Goal: Information Seeking & Learning: Learn about a topic

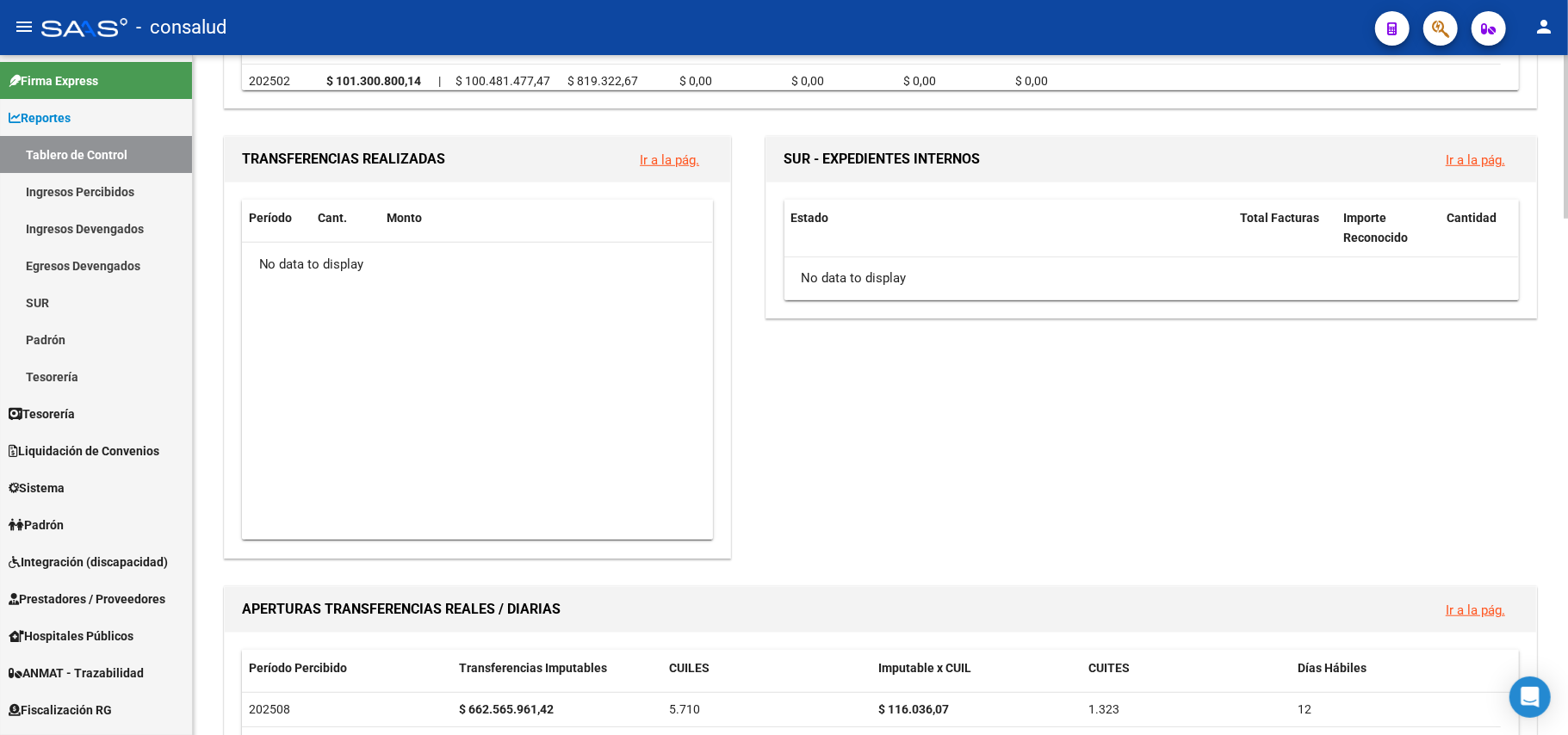
scroll to position [228, 0]
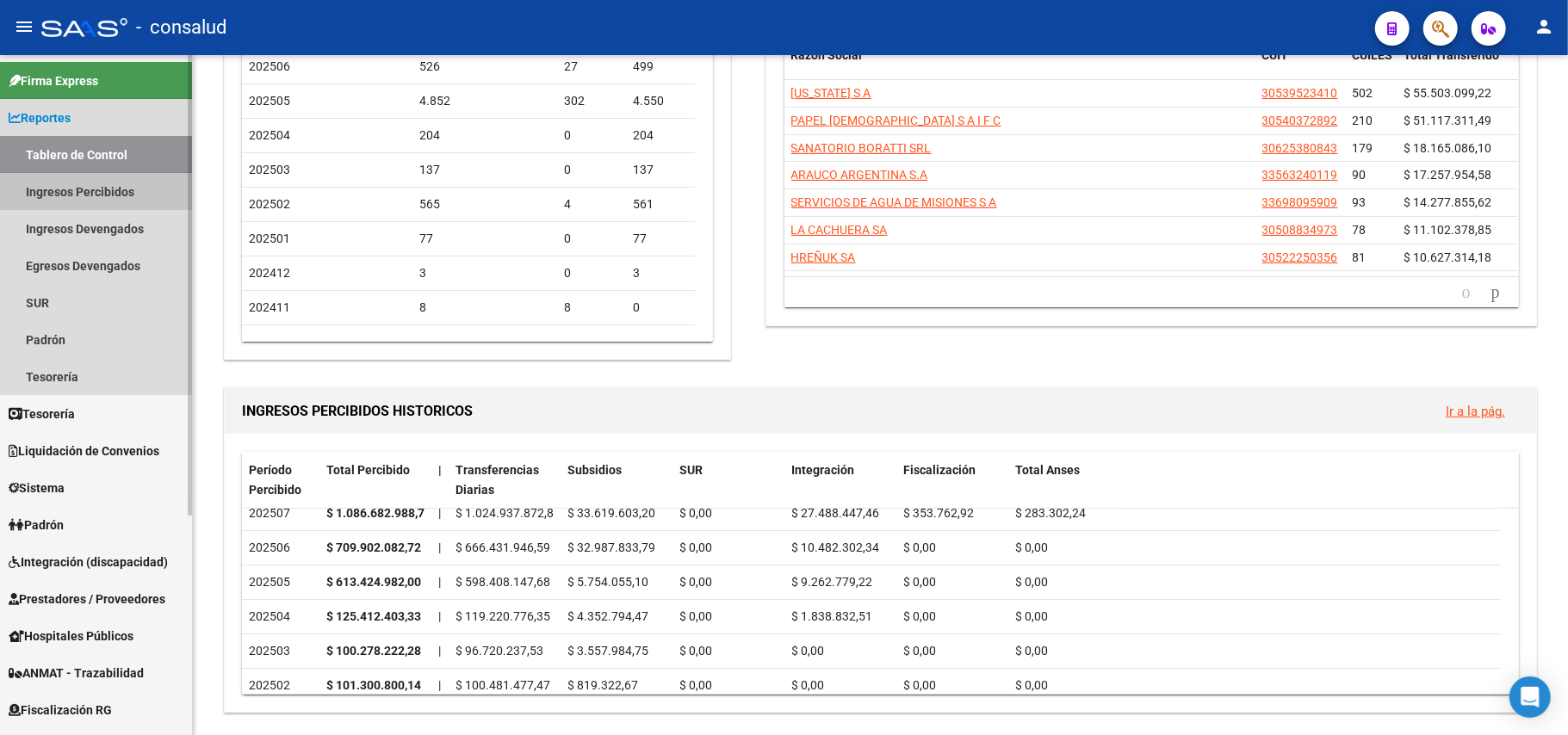
click at [100, 190] on link "Ingresos Percibidos" at bounding box center [95, 191] width 192 height 37
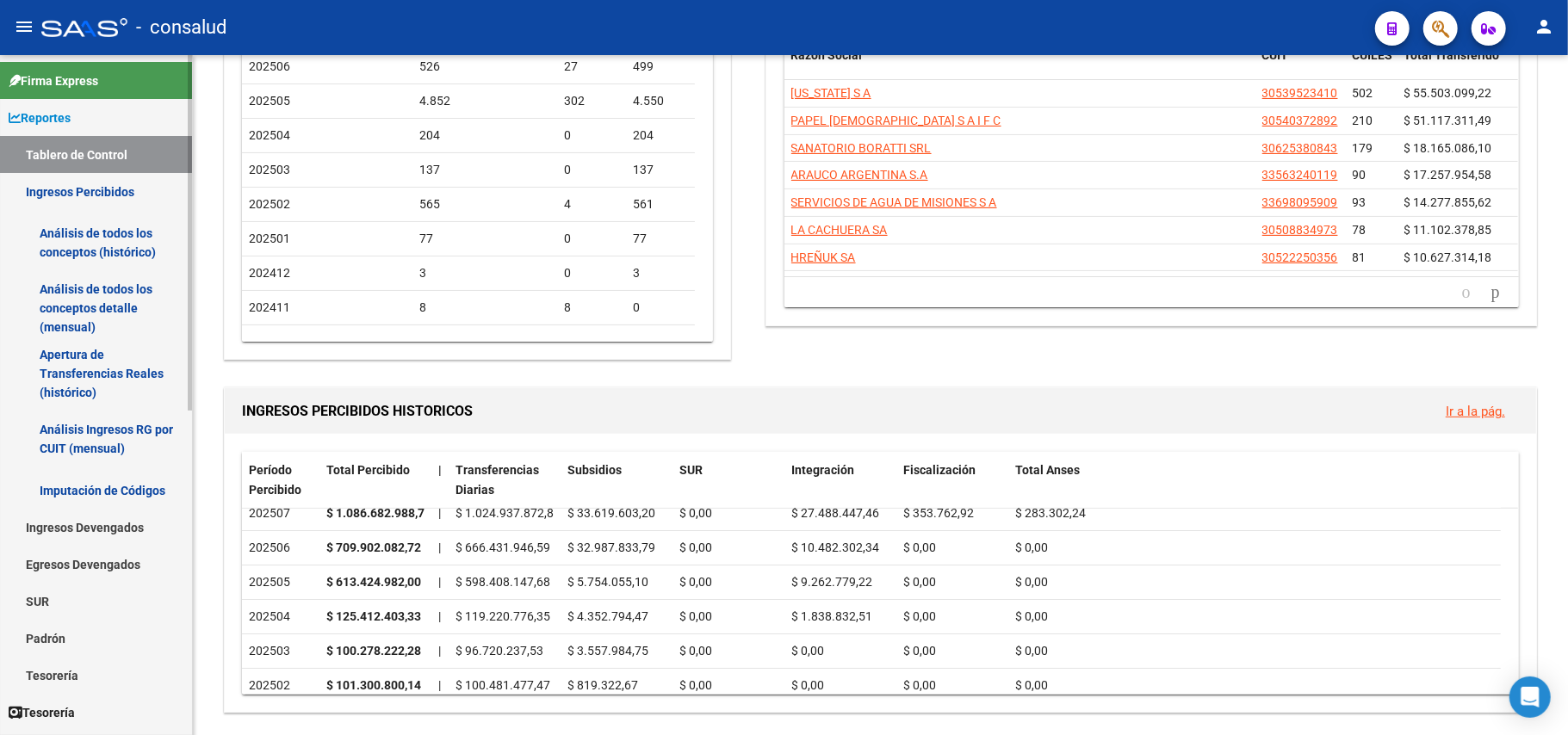
click at [87, 299] on link "Análisis de todos los conceptos detalle (mensual)" at bounding box center [95, 307] width 192 height 65
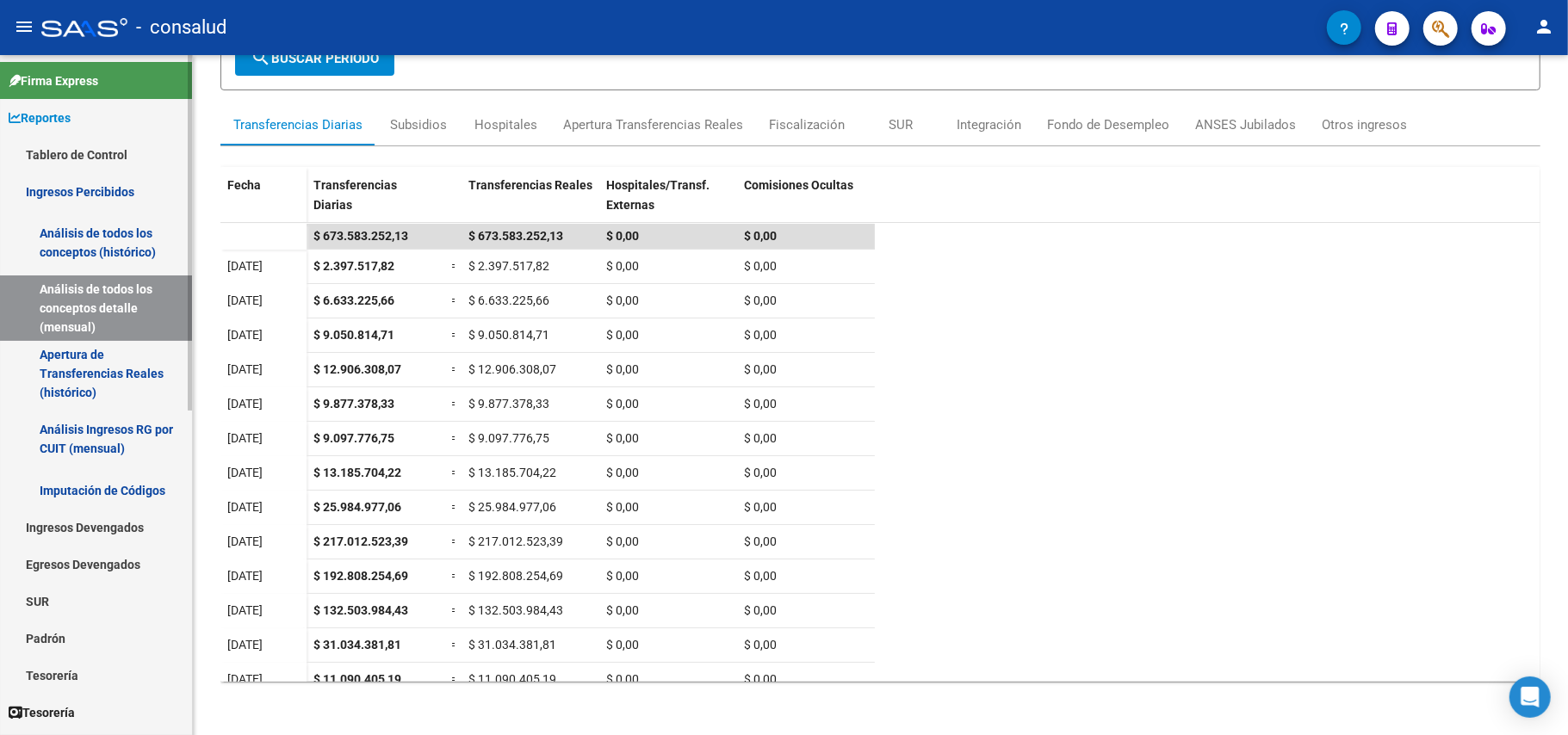
click at [96, 294] on link "Análisis de todos los conceptos detalle (mensual)" at bounding box center [95, 307] width 192 height 65
click at [420, 116] on div "Subsidios" at bounding box center [419, 125] width 57 height 19
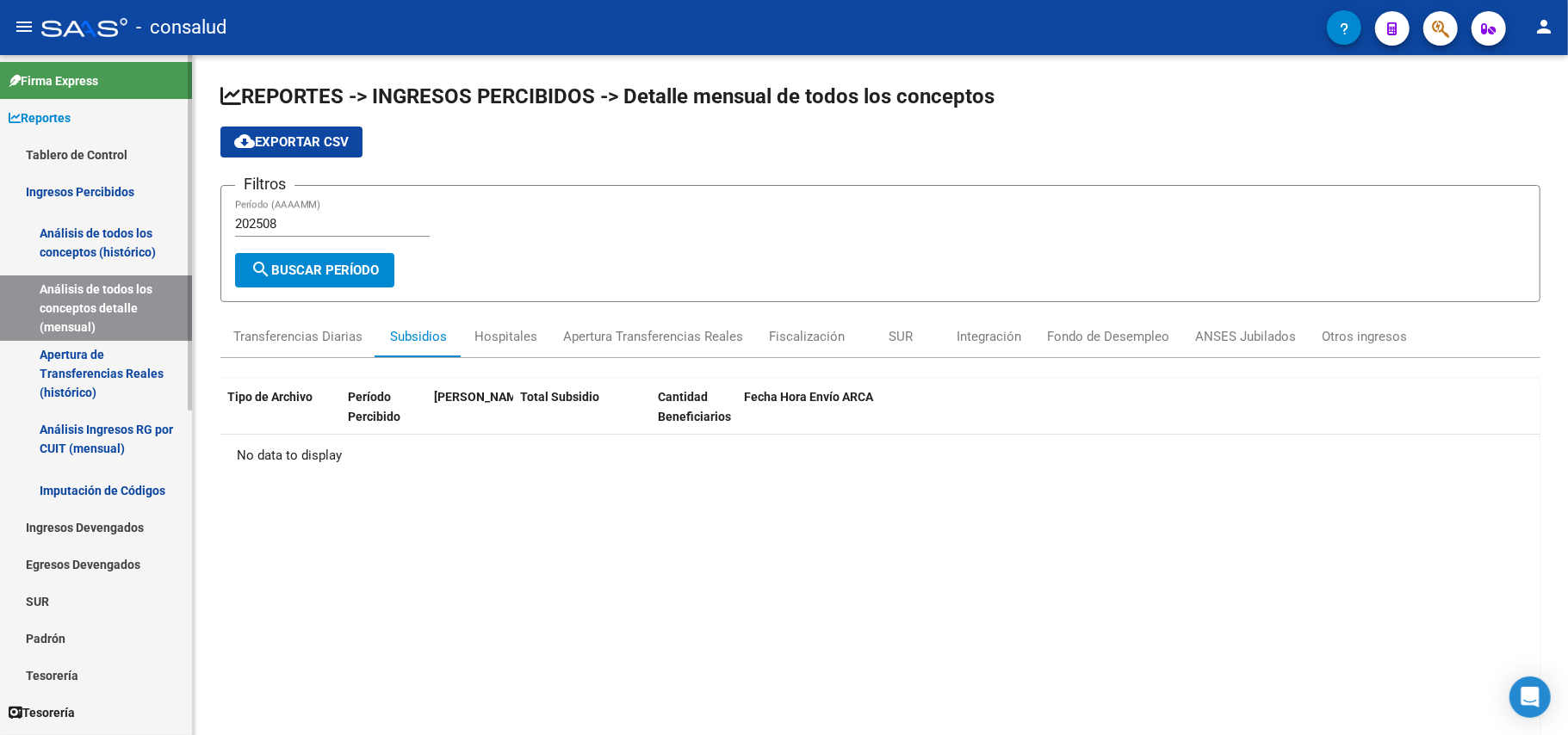
click at [84, 244] on link "Análisis de todos los conceptos (histórico)" at bounding box center [95, 242] width 192 height 65
